Goal: Information Seeking & Learning: Learn about a topic

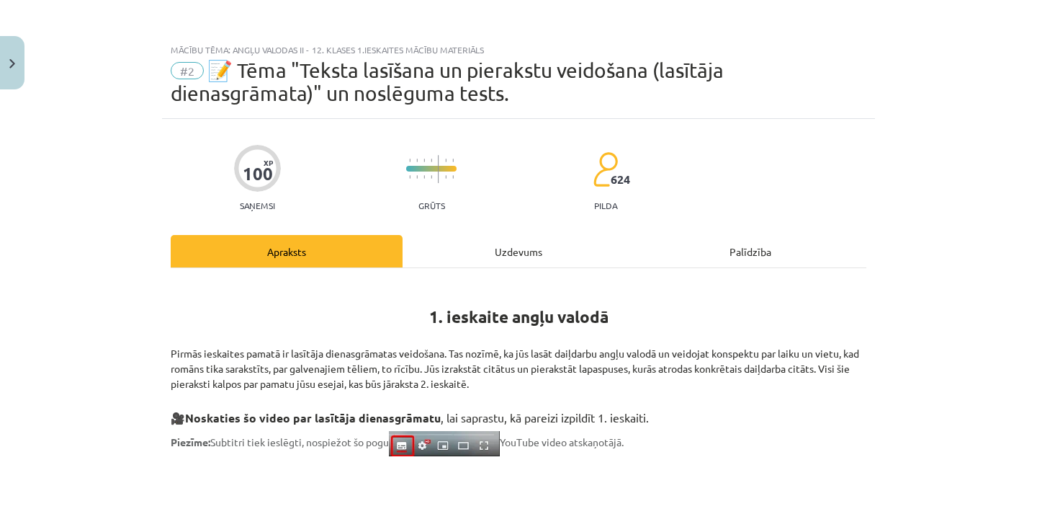
click at [457, 263] on div "Uzdevums" at bounding box center [519, 251] width 232 height 32
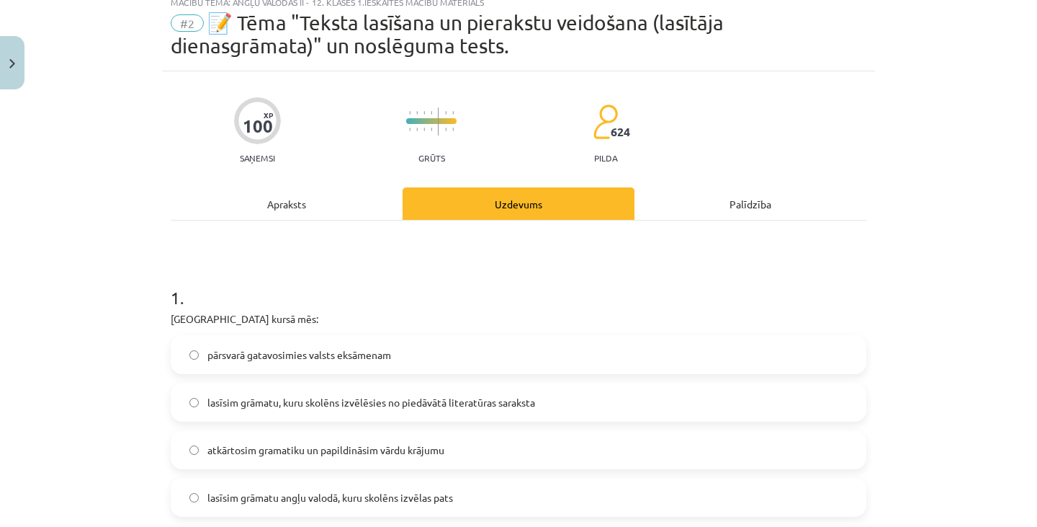
scroll to position [230, 0]
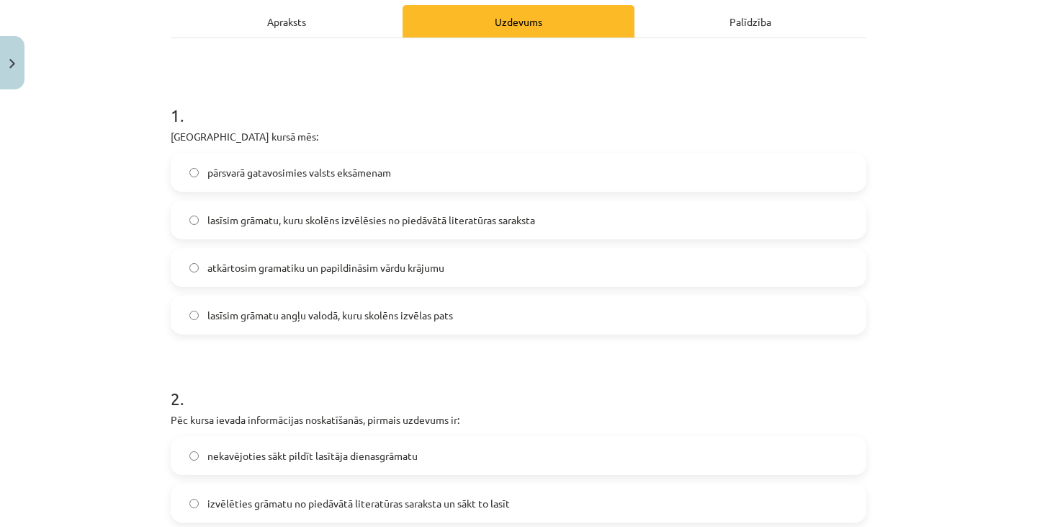
click at [458, 224] on span "lasīsim grāmatu, kuru skolēns izvēlēsies no piedāvātā literatūras saraksta" at bounding box center [371, 220] width 328 height 15
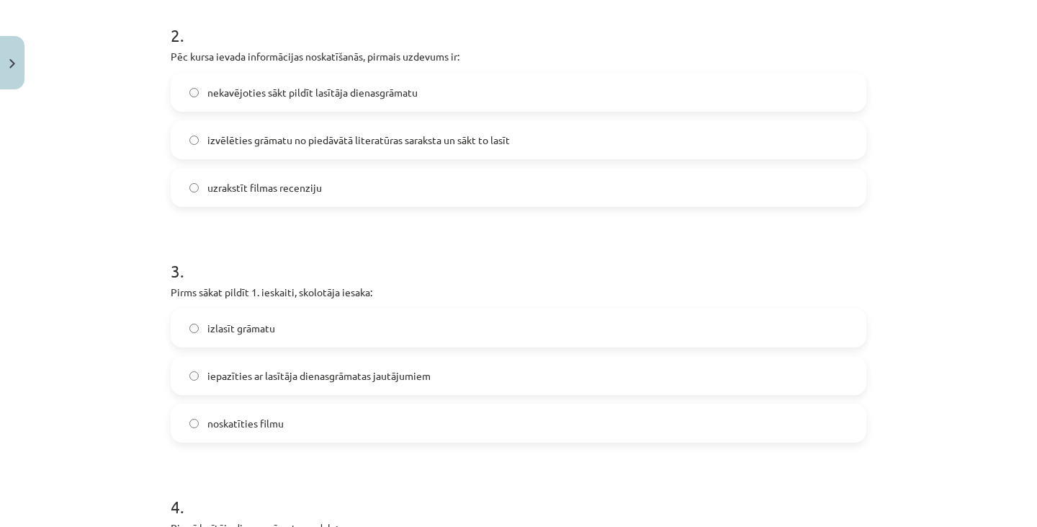
scroll to position [591, 0]
click at [458, 138] on span "izvēlēties grāmatu no piedāvātā literatūras saraksta un sākt to lasīt" at bounding box center [358, 142] width 303 height 15
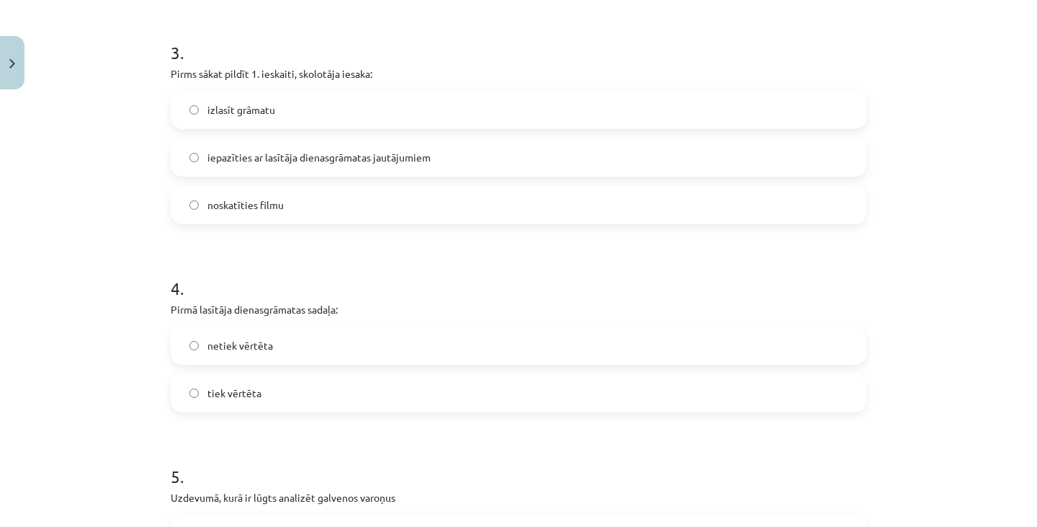
scroll to position [859, 0]
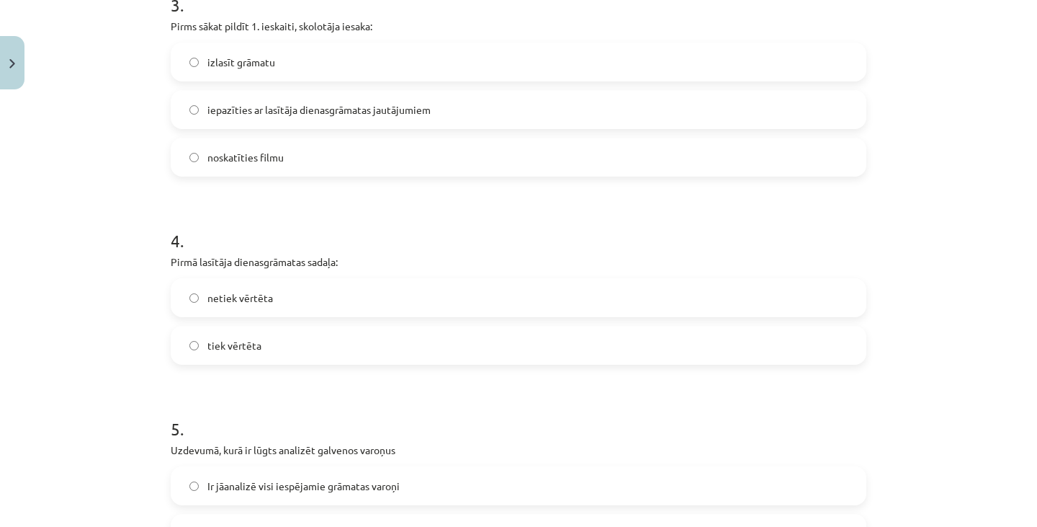
click at [427, 109] on label "iepazīties ar lasītāja dienasgrāmatas jautājumiem" at bounding box center [518, 109] width 693 height 36
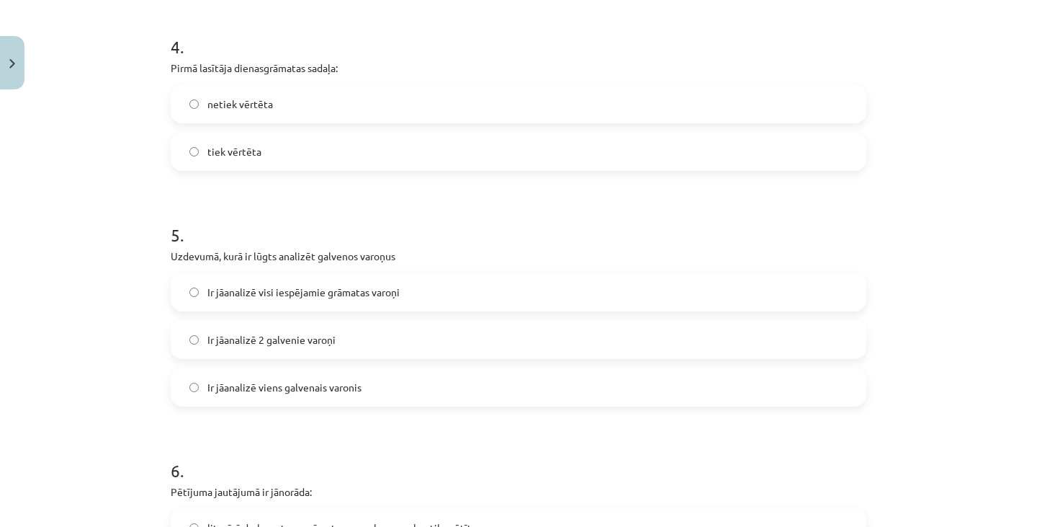
scroll to position [1053, 0]
click at [295, 103] on label "netiek vērtēta" at bounding box center [518, 103] width 693 height 36
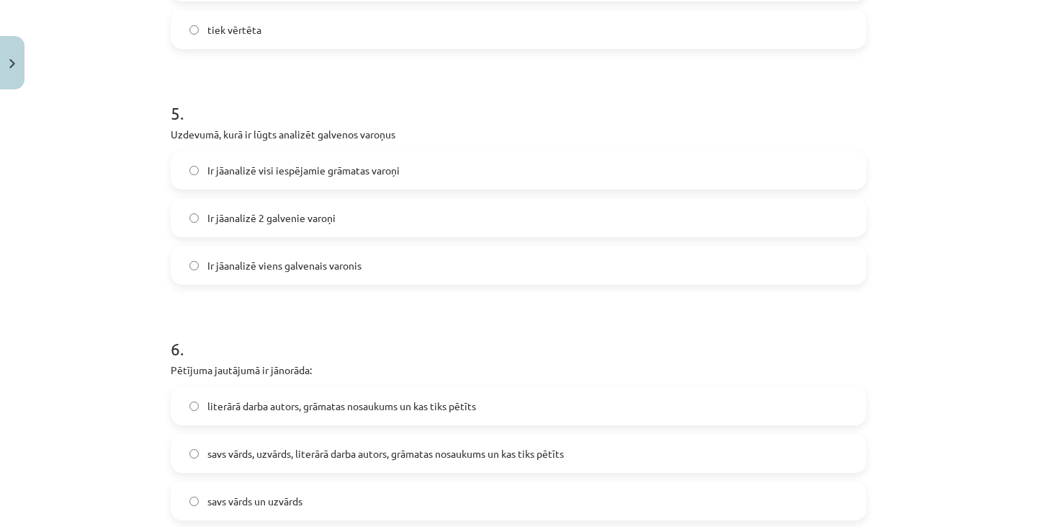
scroll to position [1205, 0]
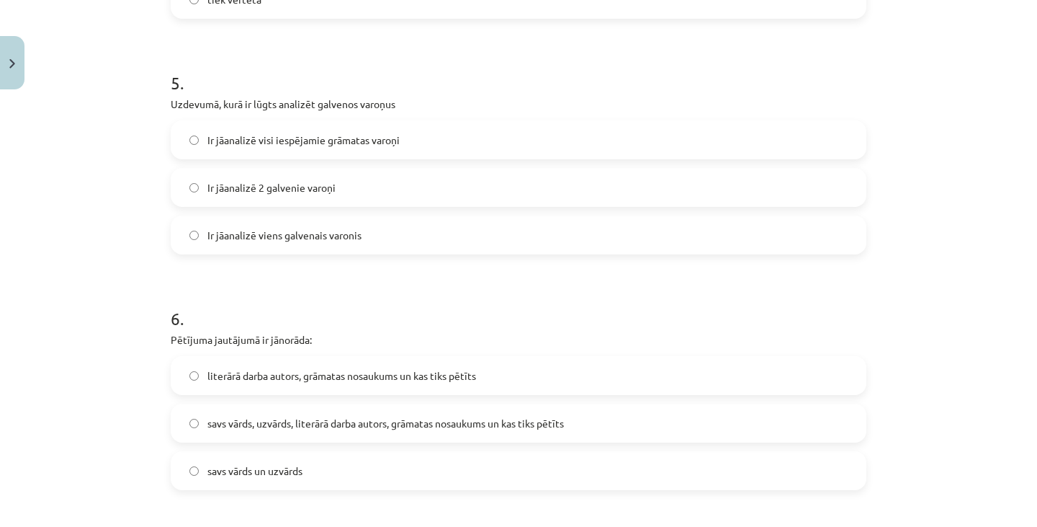
click at [364, 178] on label "Ir jāanalizē 2 galvenie varoņi" at bounding box center [518, 187] width 693 height 36
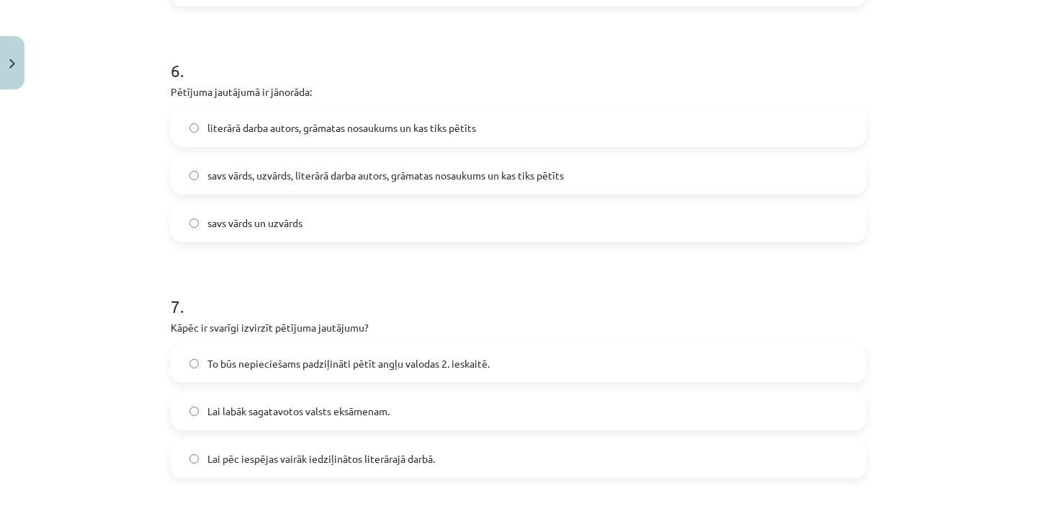
scroll to position [1458, 0]
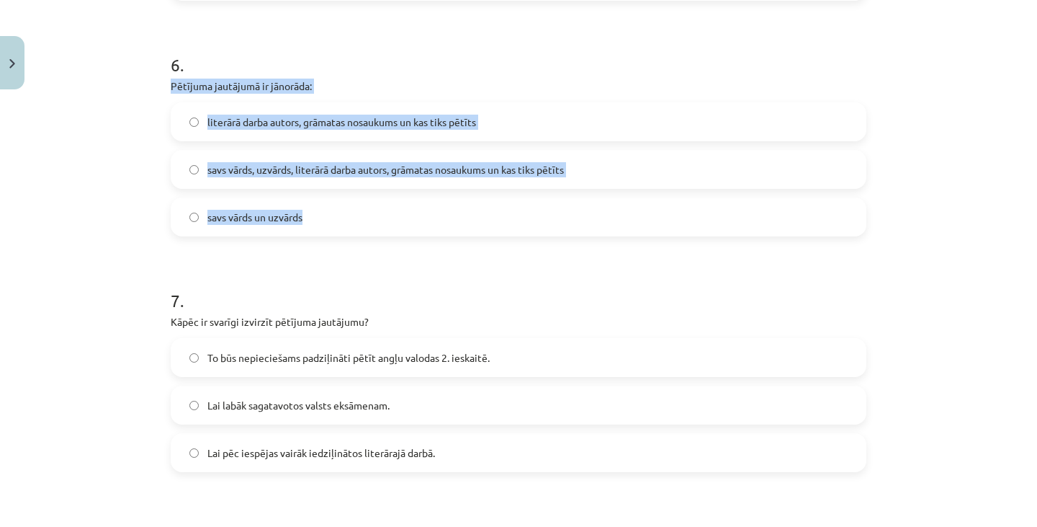
drag, startPoint x: 161, startPoint y: 83, endPoint x: 318, endPoint y: 228, distance: 213.1
copy div "Pētījuma jautājumā ir jānorāda: literārā darba autors, grāmatas nosaukums un ka…"
click at [452, 176] on span "savs vārds, uzvārds, literārā darba autors, grāmatas nosaukums un kas tiks pētī…" at bounding box center [385, 169] width 357 height 15
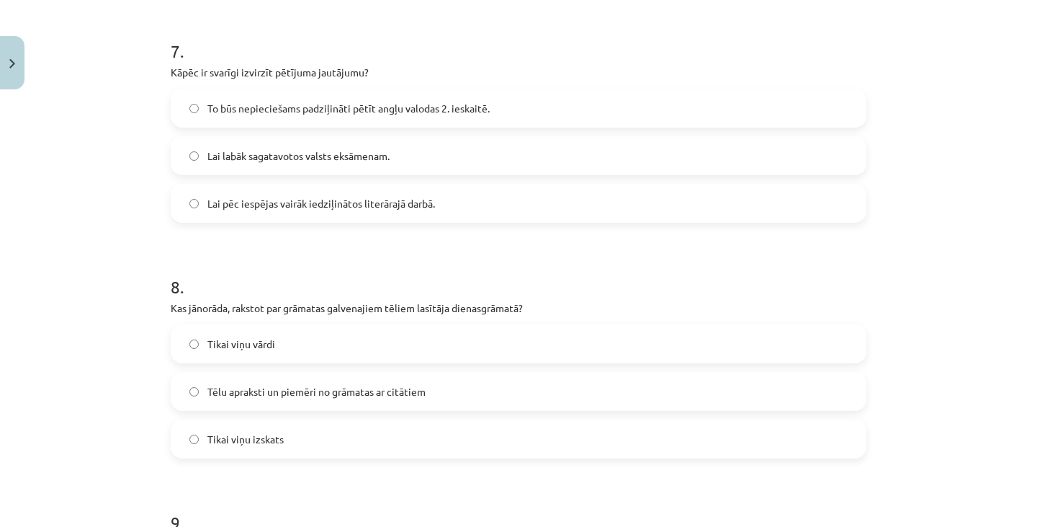
scroll to position [1709, 0]
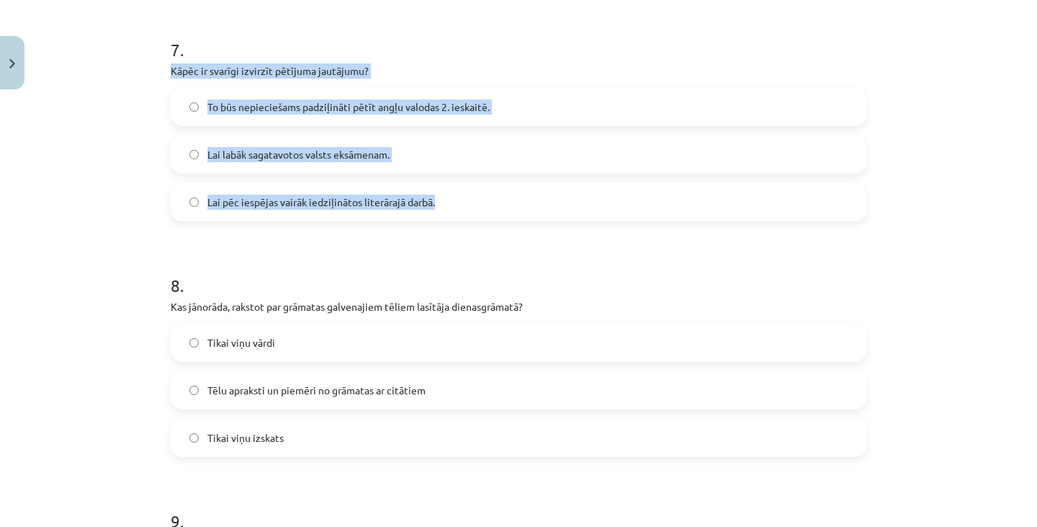
drag, startPoint x: 156, startPoint y: 64, endPoint x: 504, endPoint y: 207, distance: 375.4
copy div "Kāpēc ir svarīgi izvirzīt pētījuma jautājumu? To būs nepieciešams padziļināti p…"
click at [360, 210] on label "Lai pēc iespējas vairāk iedziļinātos literārajā darbā." at bounding box center [518, 202] width 693 height 36
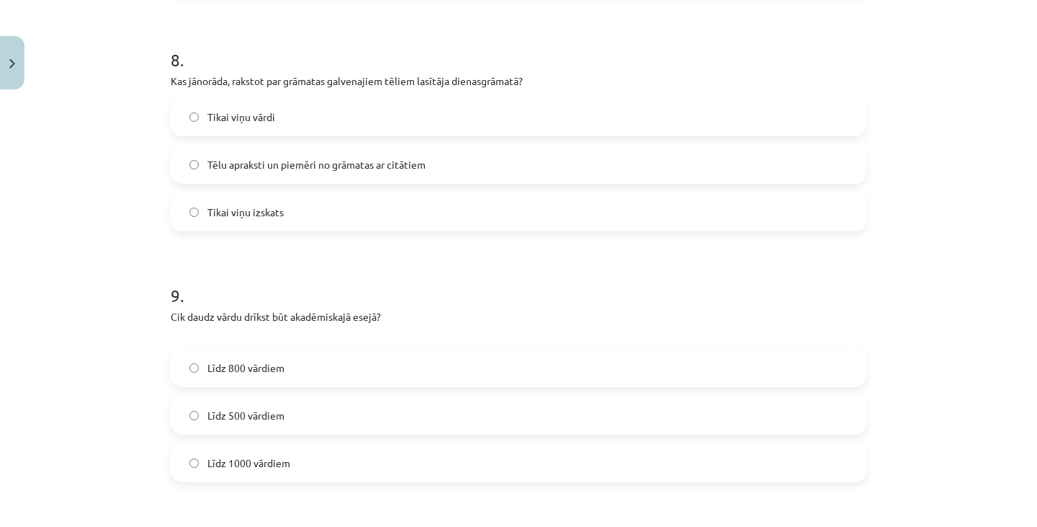
scroll to position [1935, 0]
click at [422, 172] on label "Tēlu apraksti un piemēri no grāmatas ar citātiem" at bounding box center [518, 164] width 693 height 36
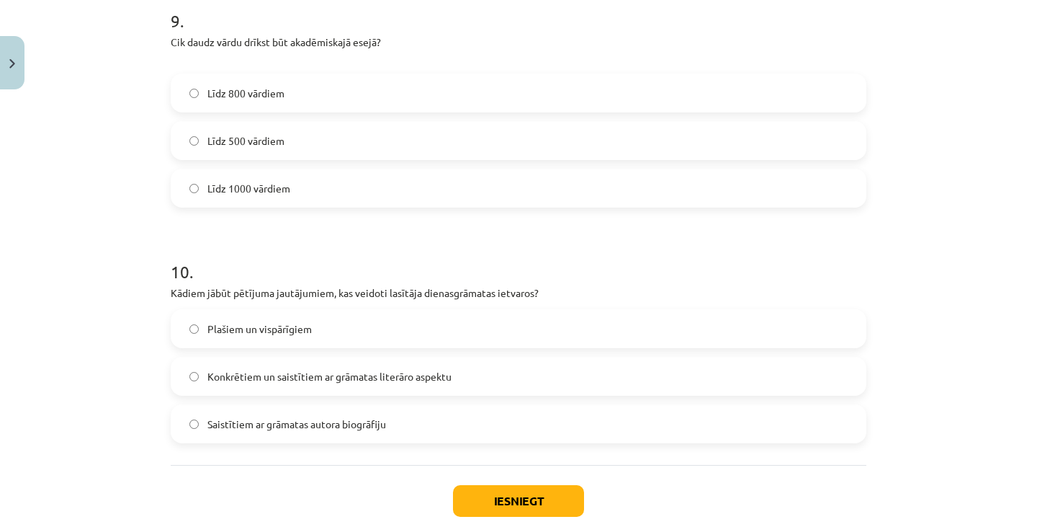
scroll to position [2208, 0]
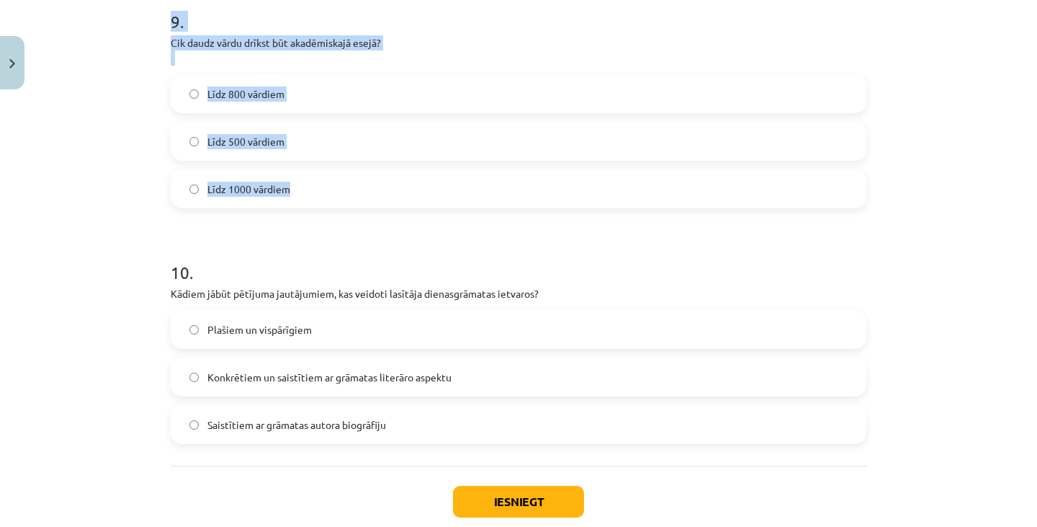
drag, startPoint x: 160, startPoint y: 26, endPoint x: 307, endPoint y: 189, distance: 219.3
copy div "9 . Cik daudz vārdu drīkst būt akadēmiskajā esejā? Līdz 800 vārdiem Līdz 500 vā…"
click at [287, 191] on label "Līdz 1000 vārdiem" at bounding box center [518, 189] width 693 height 36
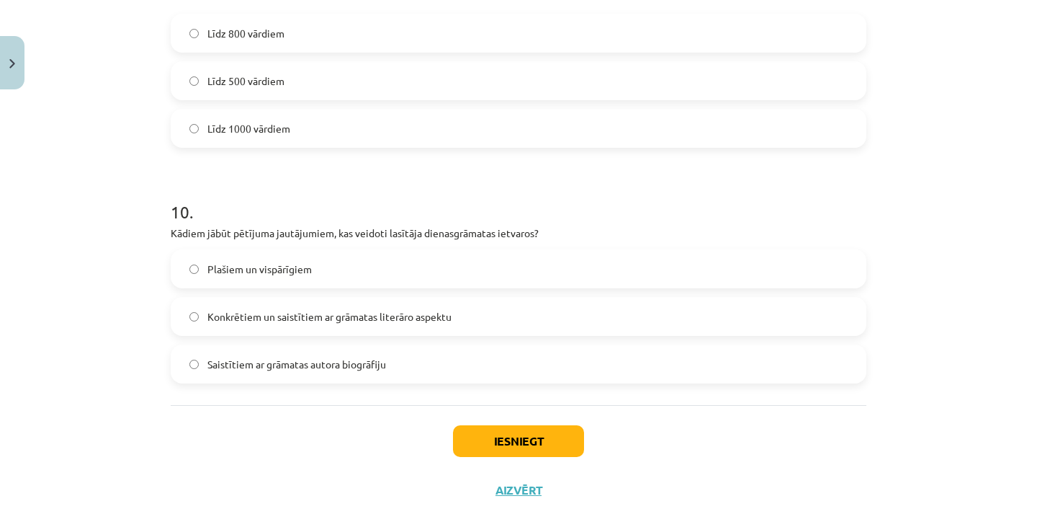
scroll to position [2292, 0]
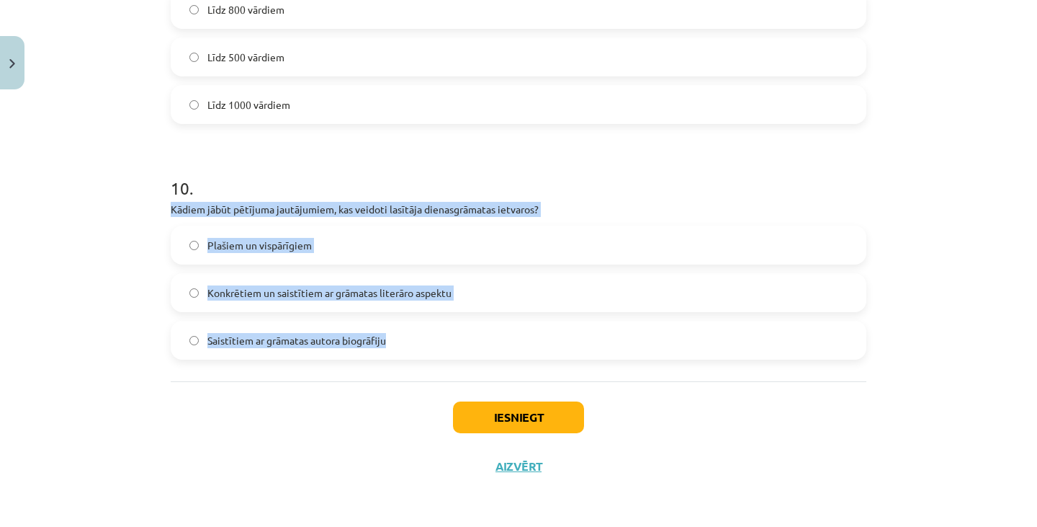
drag, startPoint x: 148, startPoint y: 210, endPoint x: 420, endPoint y: 326, distance: 295.3
click at [420, 326] on div "Mācību tēma: Angļu valodas ii - 12. klases 1.ieskaites mācību materiāls #2 📝 Tē…" at bounding box center [518, 263] width 1037 height 527
copy div "Kādiem jābūt pētījuma jautājumiem, kas veidoti lasītāja dienasgrāmatas ietvaros…"
click at [370, 282] on label "Konkrētiem un saistītiem ar grāmatas literāro aspektu" at bounding box center [518, 292] width 693 height 36
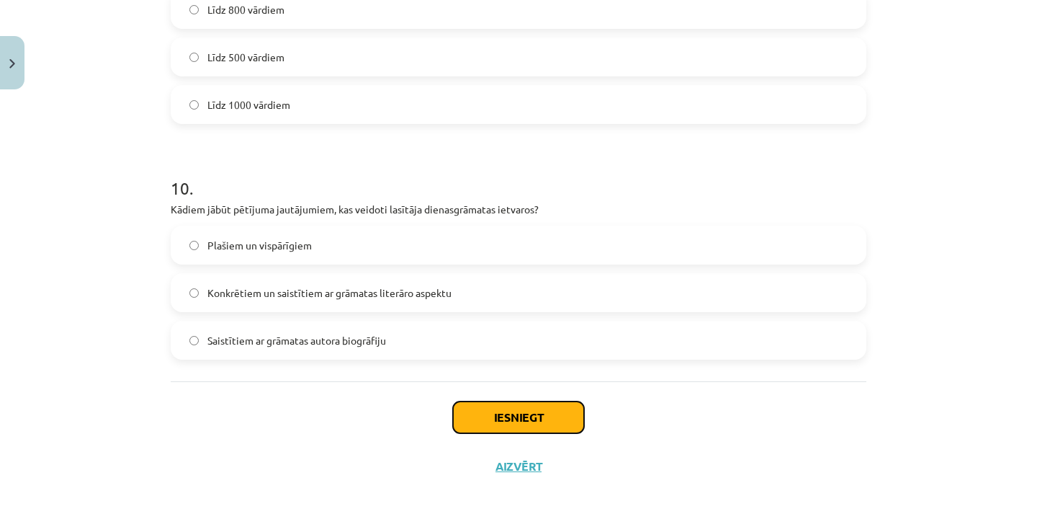
click at [492, 415] on button "Iesniegt" at bounding box center [518, 417] width 131 height 32
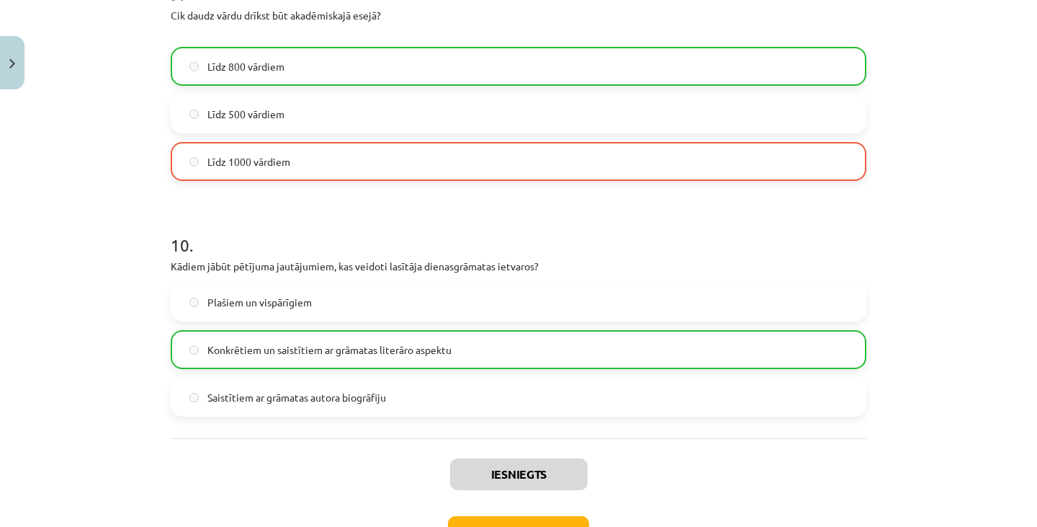
scroll to position [2338, 0]
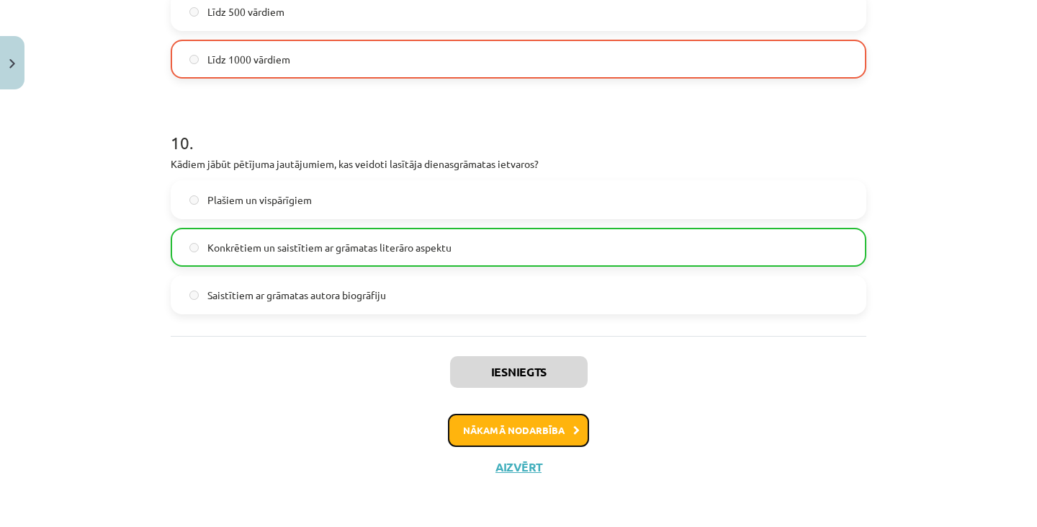
click at [525, 431] on button "Nākamā nodarbība" at bounding box center [518, 430] width 141 height 33
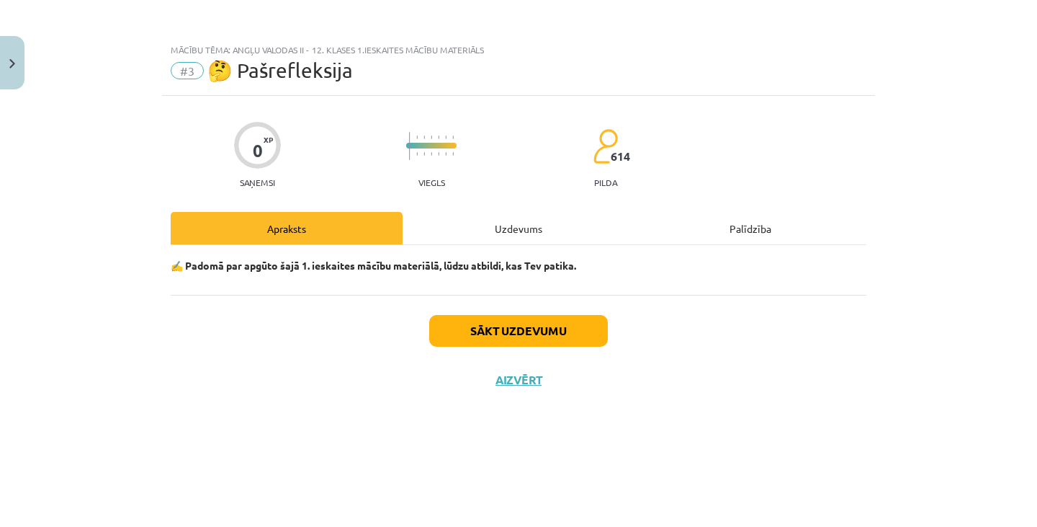
scroll to position [0, 0]
click at [530, 329] on button "Sākt uzdevumu" at bounding box center [518, 331] width 179 height 32
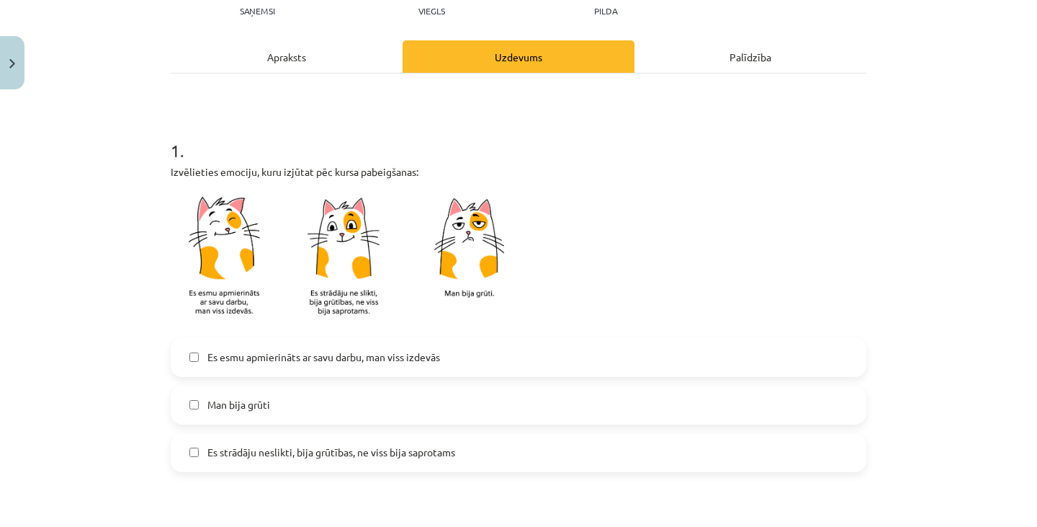
scroll to position [171, 0]
click at [542, 442] on label "Es strādāju neslikti, bija grūtības, ne viss bija saprotams" at bounding box center [518, 453] width 693 height 36
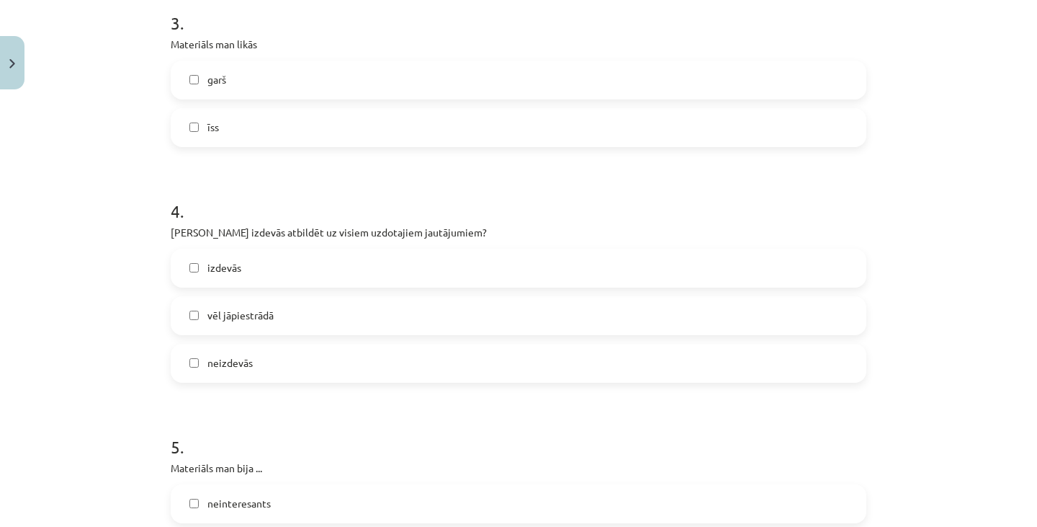
scroll to position [872, 0]
click at [316, 78] on label "garš" at bounding box center [518, 81] width 693 height 36
click at [285, 69] on label "garš" at bounding box center [518, 81] width 693 height 36
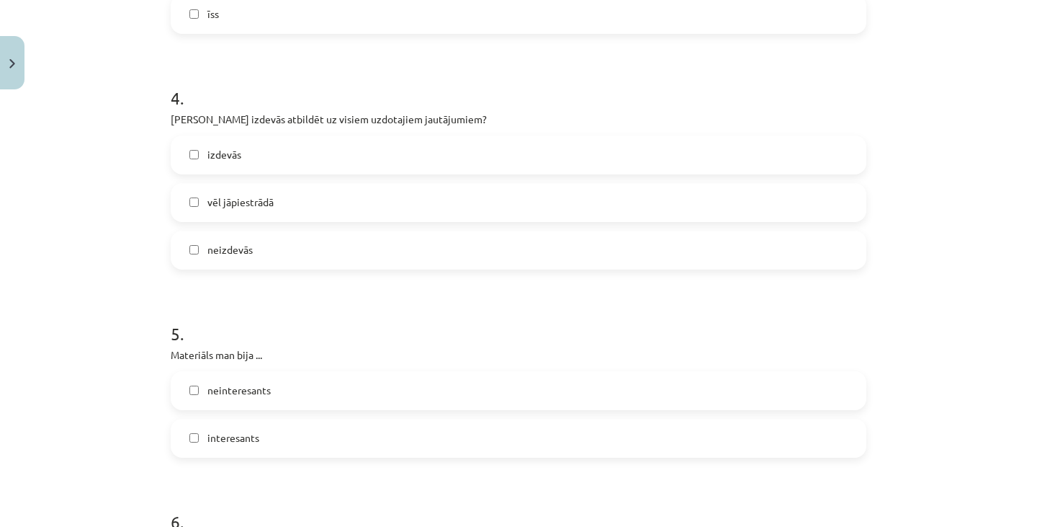
scroll to position [1033, 0]
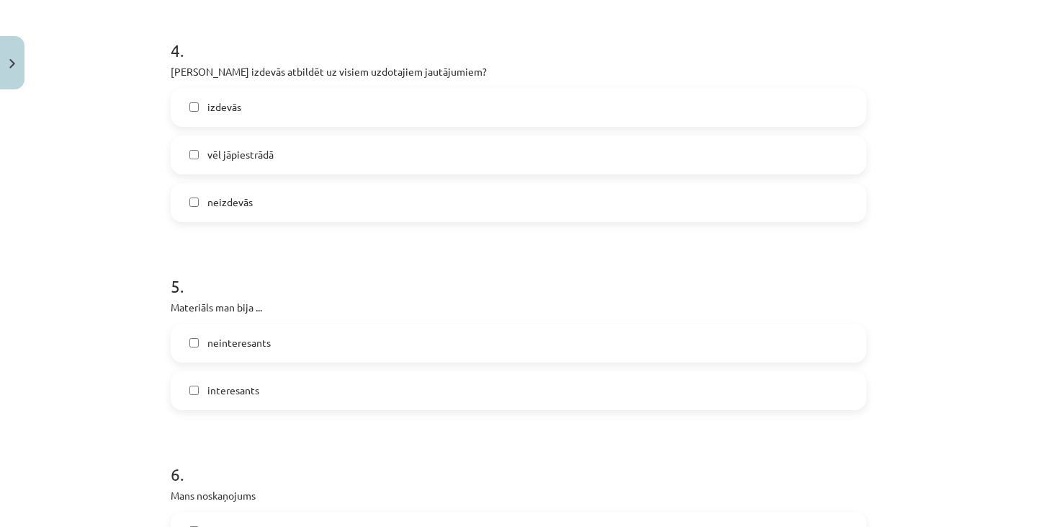
click at [247, 160] on span "vēl jāpiestrādā" at bounding box center [240, 154] width 66 height 15
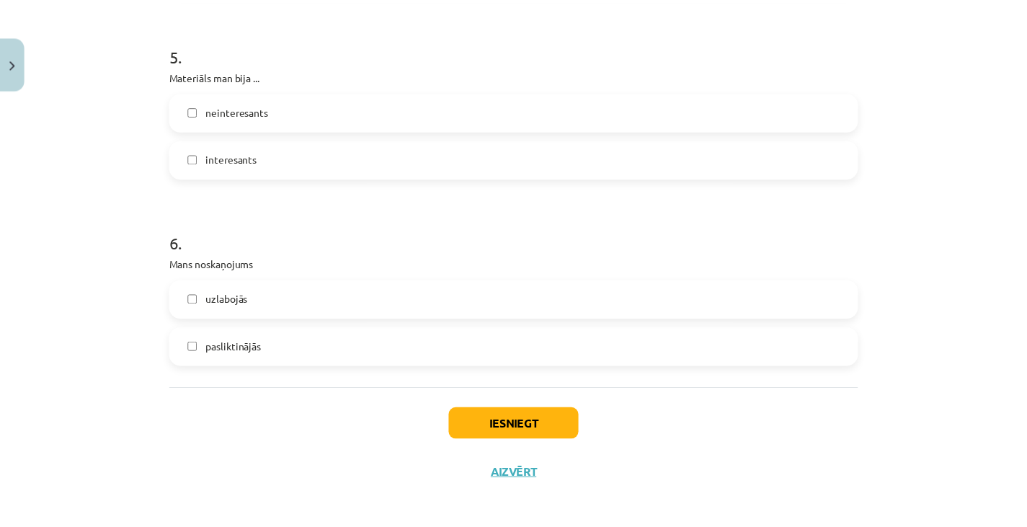
scroll to position [1271, 0]
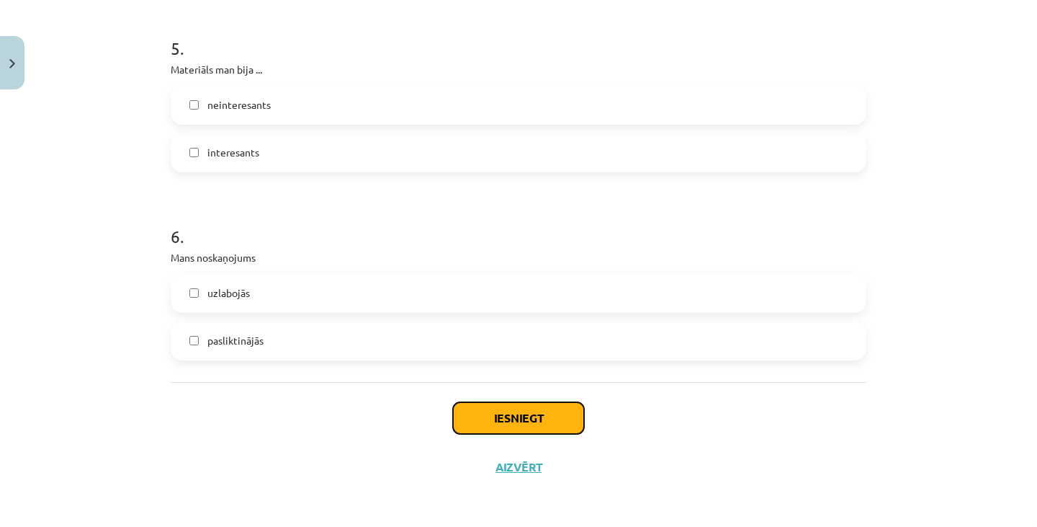
click at [536, 407] on button "Iesniegt" at bounding box center [518, 418] width 131 height 32
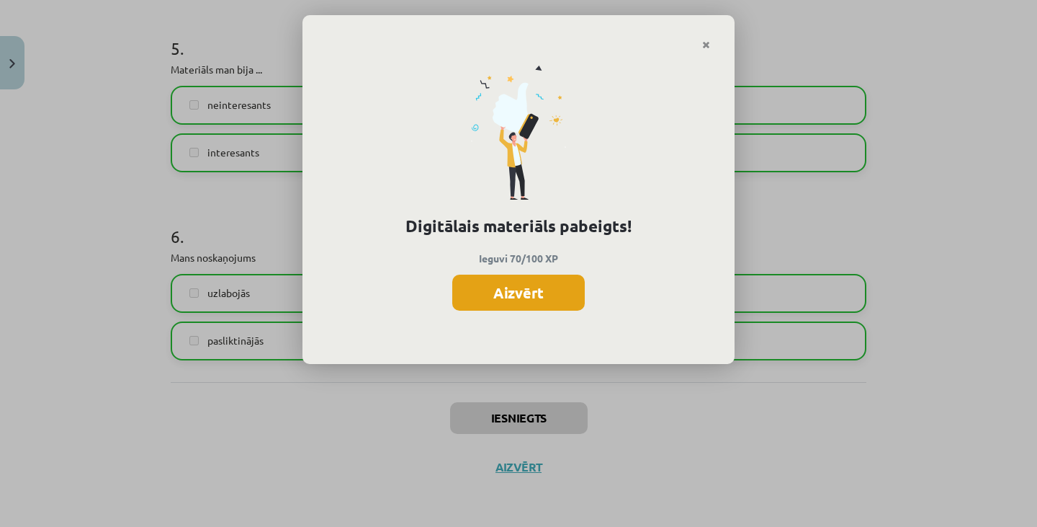
click at [530, 299] on button "Aizvērt" at bounding box center [518, 292] width 133 height 36
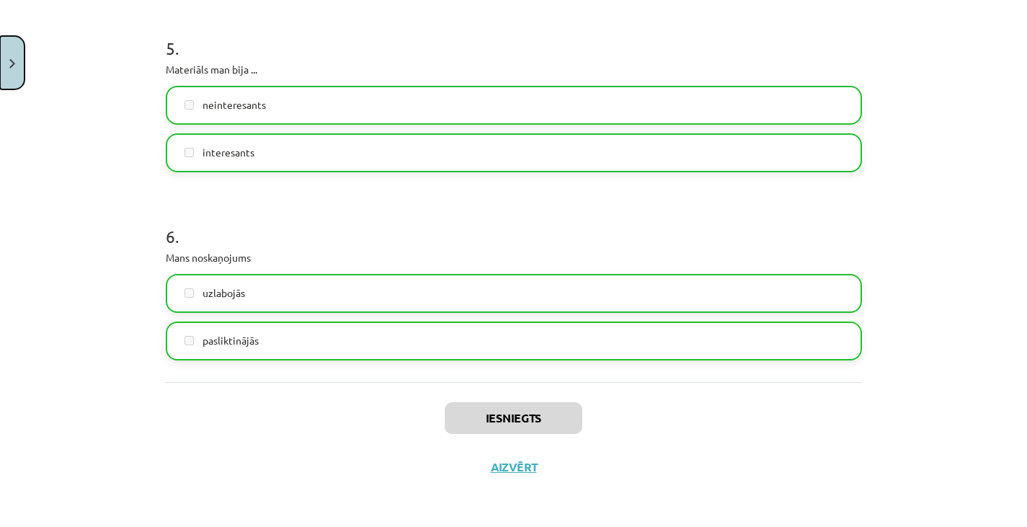
click at [9, 63] on button "Close" at bounding box center [12, 62] width 24 height 53
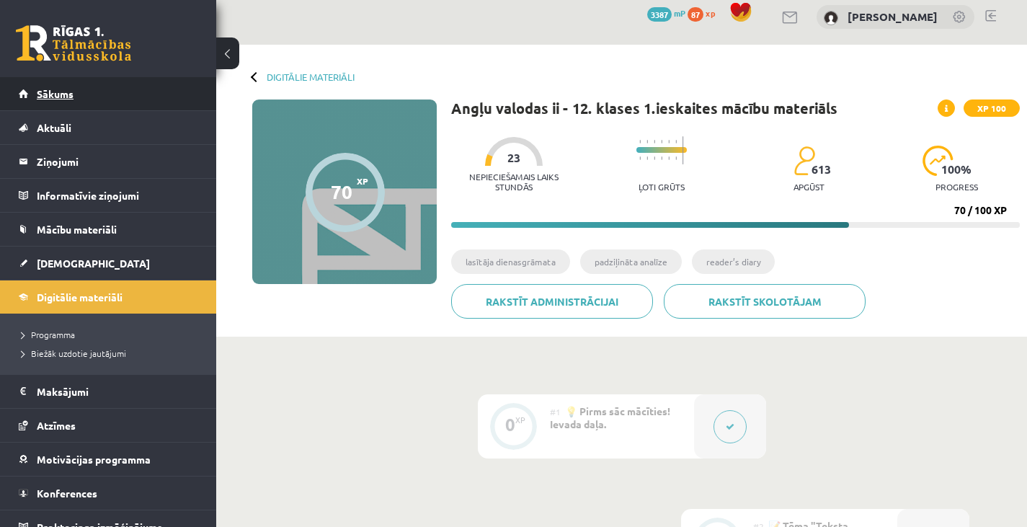
click at [124, 93] on link "Sākums" at bounding box center [108, 93] width 179 height 33
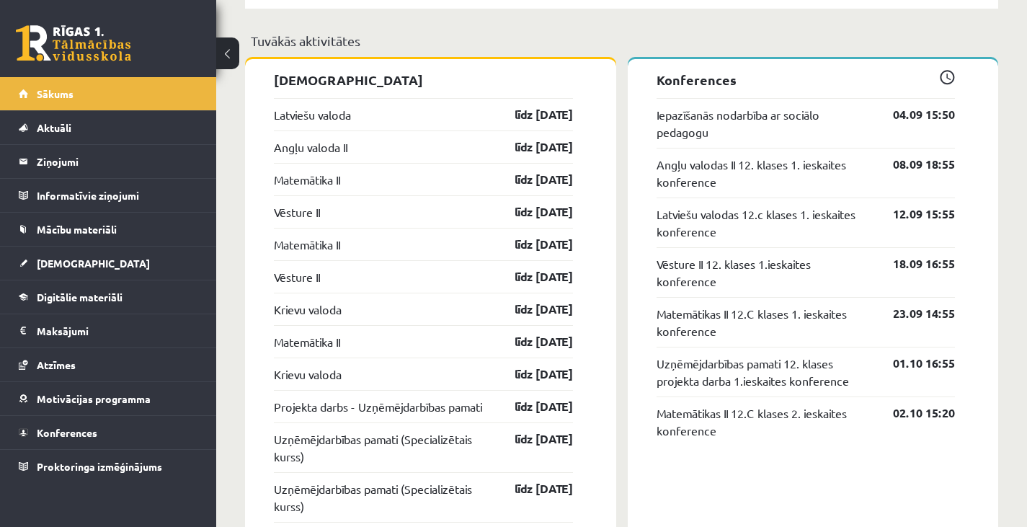
scroll to position [1138, 0]
